Goal: Find specific page/section: Find specific page/section

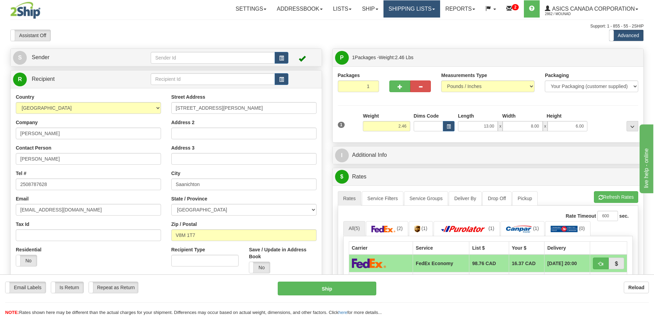
click at [414, 12] on link "Shipping lists" at bounding box center [412, 8] width 57 height 17
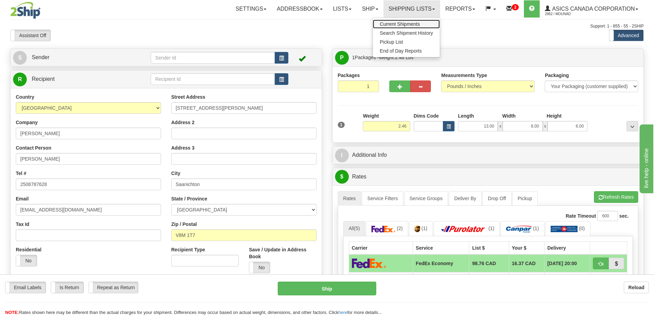
click at [407, 23] on span "Current Shipments" at bounding box center [400, 23] width 40 height 5
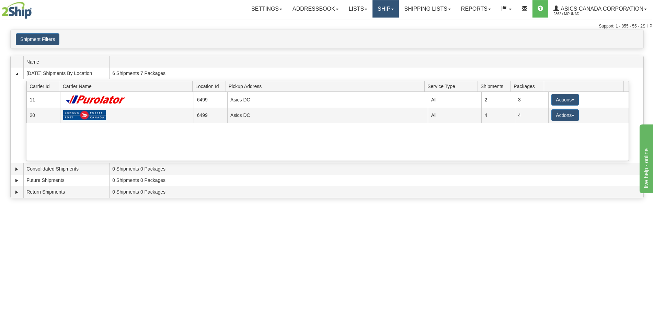
click at [384, 12] on link "Ship" at bounding box center [386, 8] width 26 height 17
click at [373, 26] on span "Ship Screen" at bounding box center [364, 23] width 26 height 5
